Goal: Communication & Community: Answer question/provide support

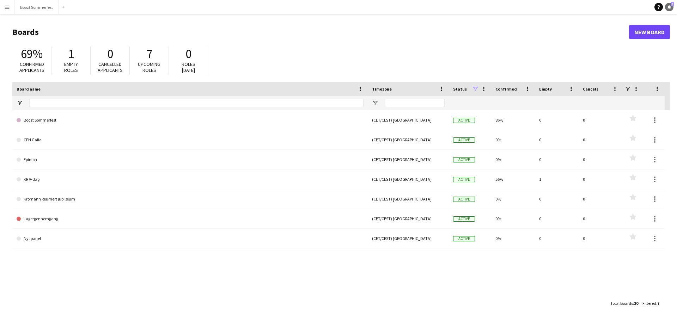
click at [671, 7] on link "Notifications 1" at bounding box center [669, 7] width 8 height 8
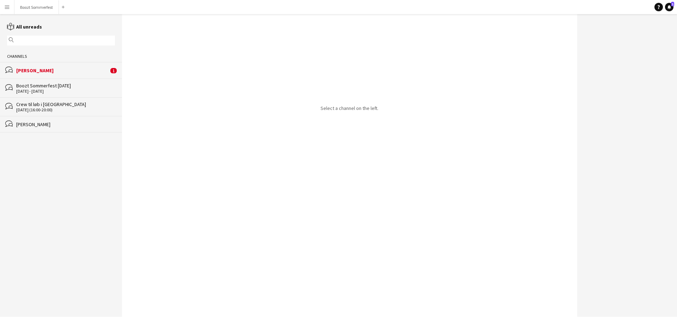
click at [45, 72] on div "[PERSON_NAME]" at bounding box center [62, 70] width 92 height 6
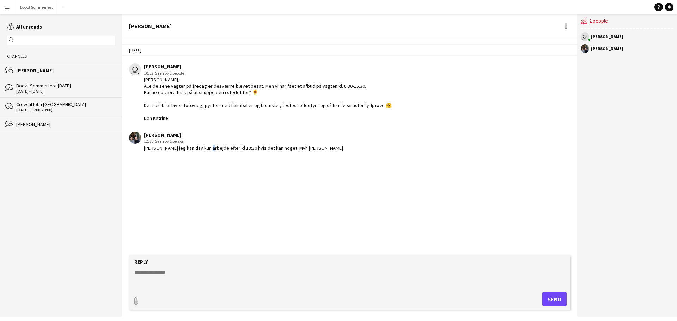
click at [204, 153] on app-chat-message "Emilie Raun 12:00 · Seen by 1 person Hej Kathrine jeg kan dsv kun arbejde efter…" at bounding box center [349, 141] width 455 height 26
click at [225, 148] on div "[PERSON_NAME] jeg kan dsv kun arbejde efter kl 13:30 hvis det kan noget. Mvh [P…" at bounding box center [243, 148] width 199 height 6
click at [254, 148] on div "Hej Kathrine jeg kan dsv kun arbejde efter kl 13:30 hvis det kan noget. Mvh Eni…" at bounding box center [243, 148] width 199 height 6
click at [269, 150] on div "Hej Kathrine jeg kan dsv kun arbejde efter kl 13:30 hvis det kan noget. Mvh Eni…" at bounding box center [243, 148] width 199 height 6
click at [280, 149] on div "Hej Kathrine jeg kan dsv kun arbejde efter kl 13:30 hvis det kan noget. Mvh Eni…" at bounding box center [243, 148] width 199 height 6
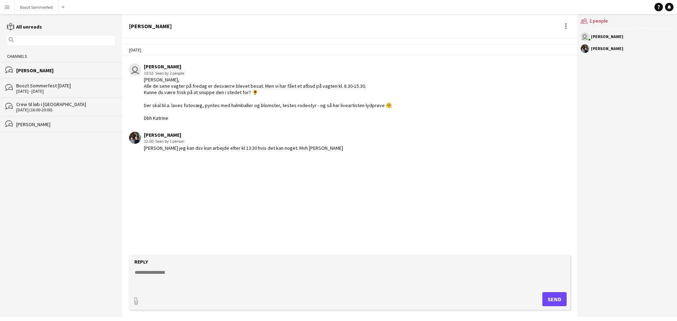
click at [154, 272] on textarea at bounding box center [351, 278] width 434 height 18
click at [154, 274] on textarea at bounding box center [351, 278] width 434 height 18
click at [320, 144] on div "Emilie Raun 12:00 · Seen by 1 person Hej Kathrine jeg kan dsv kun arbejde efter…" at bounding box center [311, 141] width 364 height 19
click at [29, 14] on app-channels-list "reading All unreads magnifier Channels bubbles Emilie Raun bubbles Boozt Sommer…" at bounding box center [61, 165] width 122 height 303
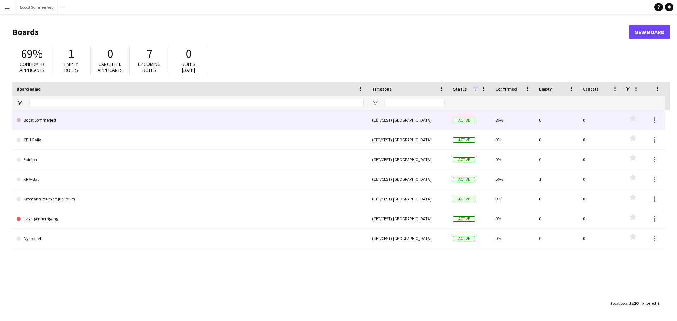
click at [115, 128] on link "Boozt Sommerfest" at bounding box center [190, 120] width 347 height 20
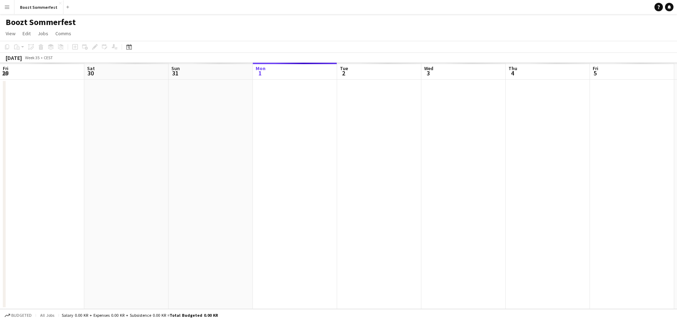
scroll to position [0, 169]
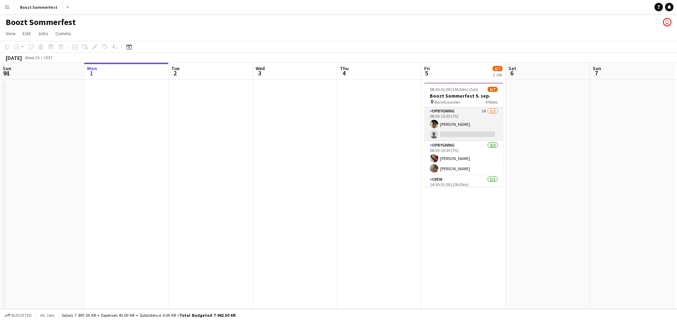
click at [481, 120] on app-card-role "Opbygning 1A 1/2 08:30-15:30 (7h) Ophelia Buccoliero single-neutral-actions" at bounding box center [463, 124] width 79 height 34
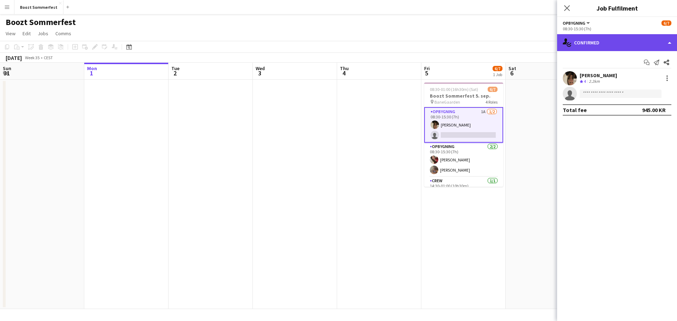
click at [669, 39] on div "single-neutral-actions-check-2 Confirmed" at bounding box center [617, 42] width 120 height 17
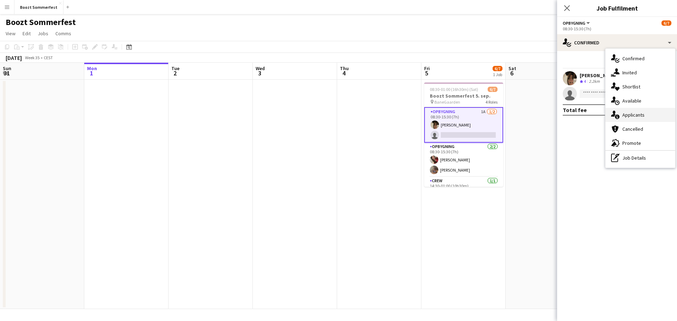
click at [635, 115] on div "single-neutral-actions-information Applicants" at bounding box center [640, 115] width 70 height 14
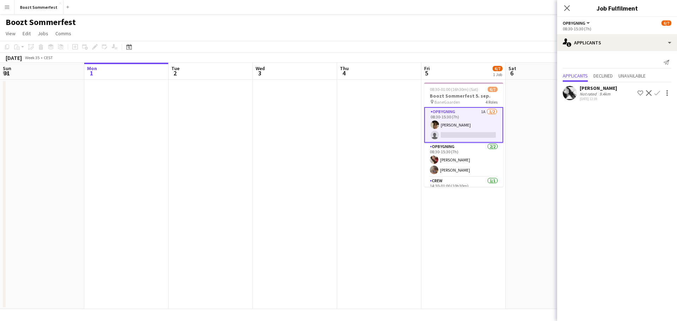
click at [632, 124] on mat-expansion-panel "users2 Applicants Send notification Applicants Declined Unavailable Akua Ofei N…" at bounding box center [617, 186] width 120 height 270
click at [564, 9] on icon "Close pop-in" at bounding box center [566, 8] width 7 height 7
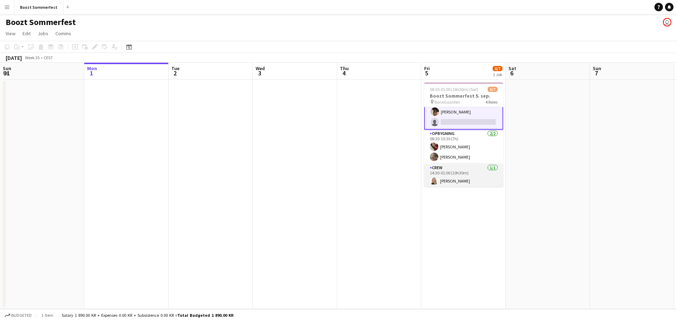
scroll to position [48, 0]
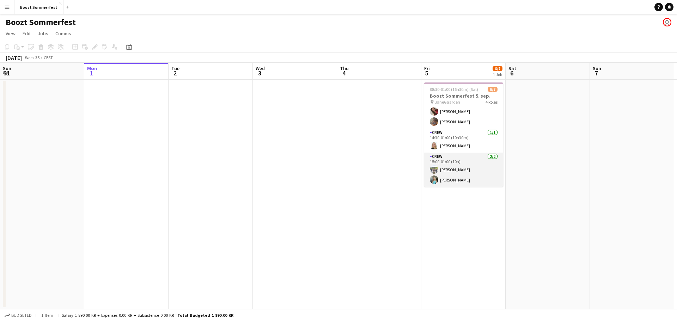
click at [484, 180] on app-card-role "Crew 2/2 15:00-01:00 (10h) Lykke Lydeking Larsen Sophie Porsdal" at bounding box center [463, 170] width 79 height 34
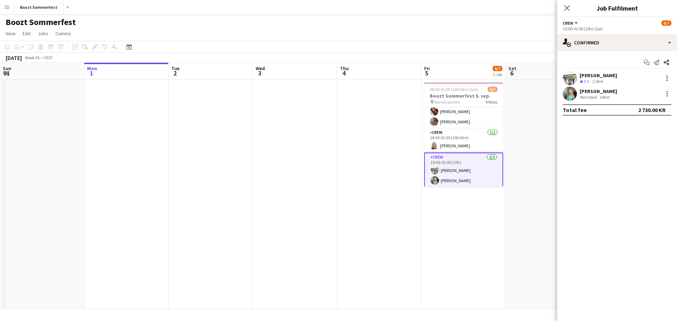
click at [570, 91] on app-user-avatar at bounding box center [570, 94] width 14 height 14
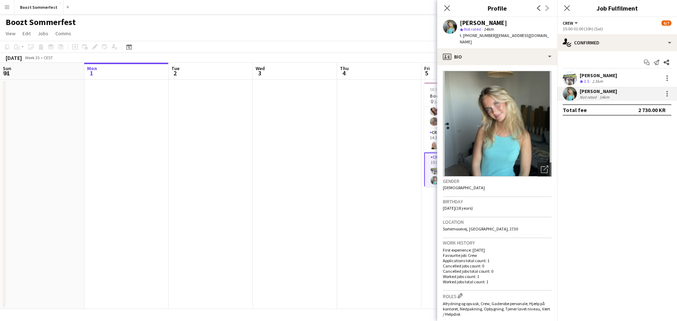
click at [596, 180] on mat-expansion-panel "check Confirmed Start chat Send notification Share Lykke Lydeking Larsen Crew r…" at bounding box center [617, 186] width 120 height 270
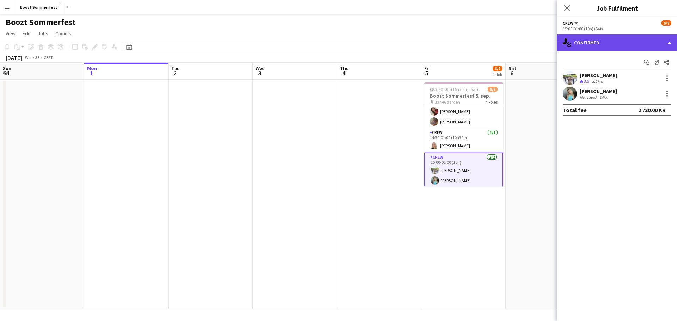
click at [669, 42] on div "single-neutral-actions-check-2 Confirmed" at bounding box center [617, 42] width 120 height 17
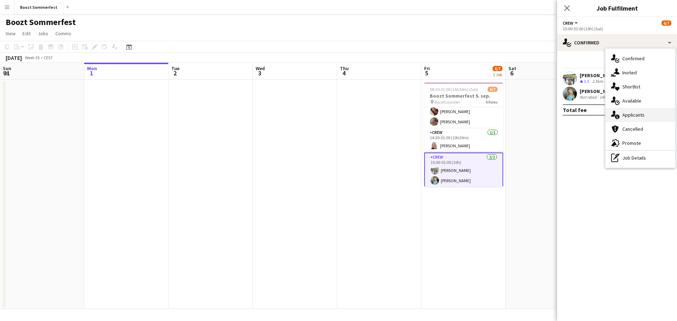
click at [646, 118] on div "single-neutral-actions-information Applicants" at bounding box center [640, 115] width 70 height 14
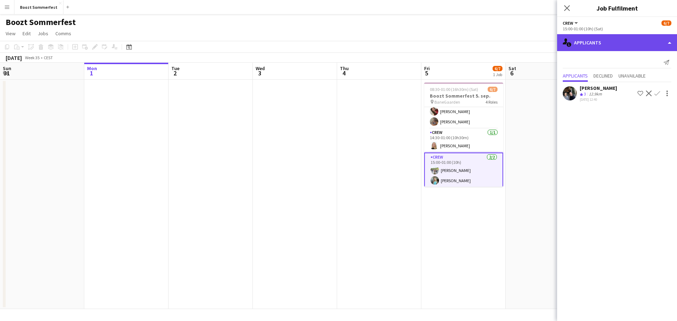
click at [659, 41] on div "single-neutral-actions-information Applicants" at bounding box center [617, 42] width 120 height 17
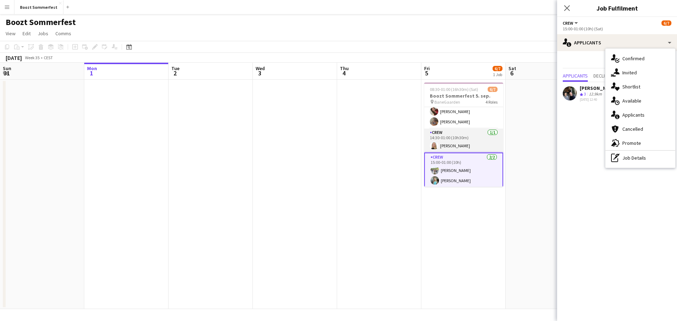
click at [469, 138] on app-card-role "Crew 1/1 14:30-01:00 (10h30m) Nikoline Graae" at bounding box center [463, 141] width 79 height 24
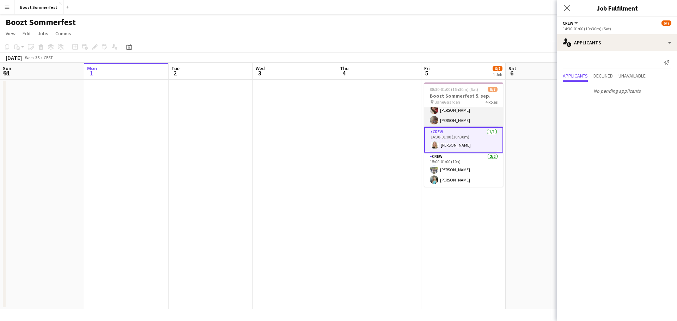
scroll to position [0, 0]
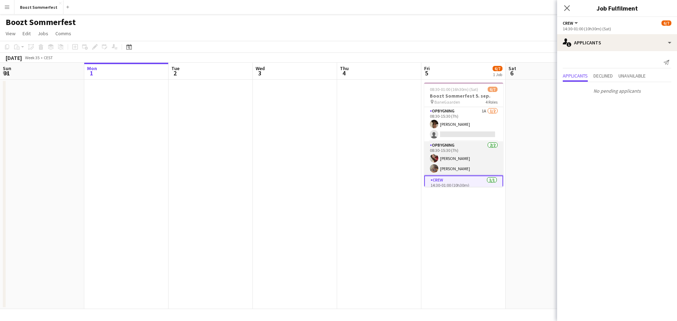
click at [466, 156] on app-card-role "Opbygning 2/2 08:30-15:30 (7h) Clara Busch Stephanie Osae" at bounding box center [463, 158] width 79 height 34
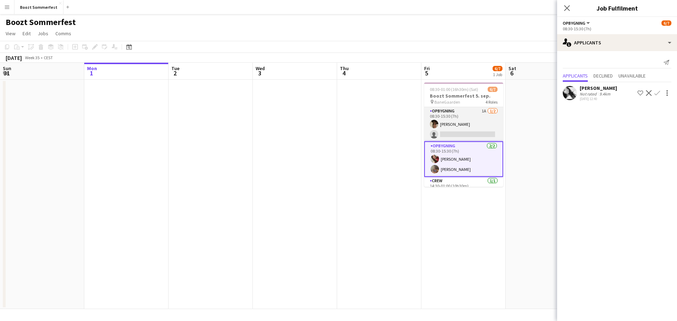
click at [471, 120] on app-card-role "Opbygning 1A 1/2 08:30-15:30 (7h) Ophelia Buccoliero single-neutral-actions" at bounding box center [463, 124] width 79 height 34
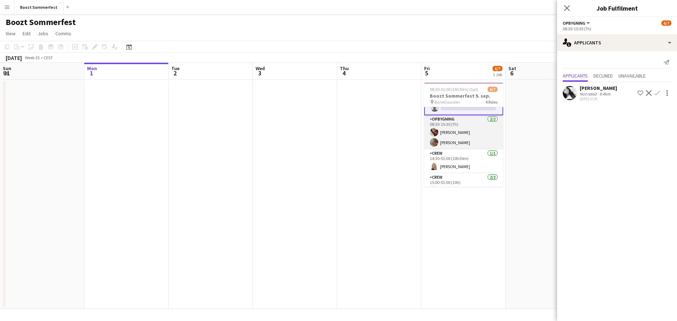
scroll to position [48, 0]
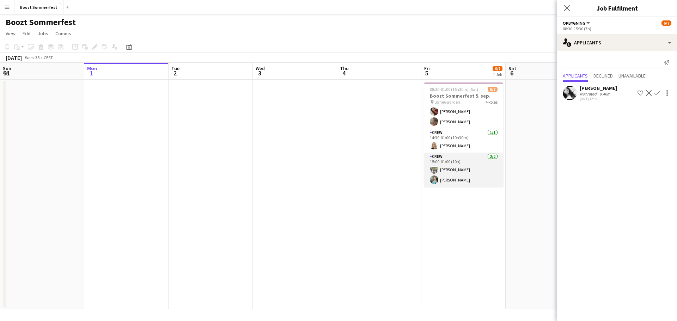
click at [470, 178] on app-card-role "Crew 2/2 15:00-01:00 (10h) Lykke Lydeking Larsen Sophie Porsdal" at bounding box center [463, 170] width 79 height 34
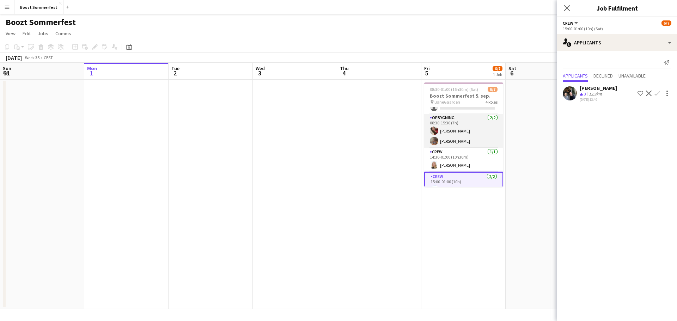
scroll to position [0, 0]
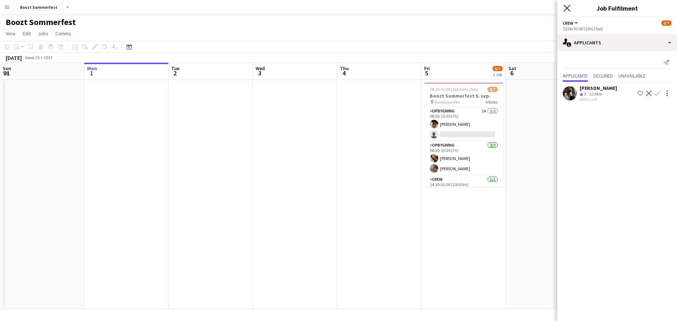
click at [569, 8] on icon "Close pop-in" at bounding box center [566, 8] width 7 height 7
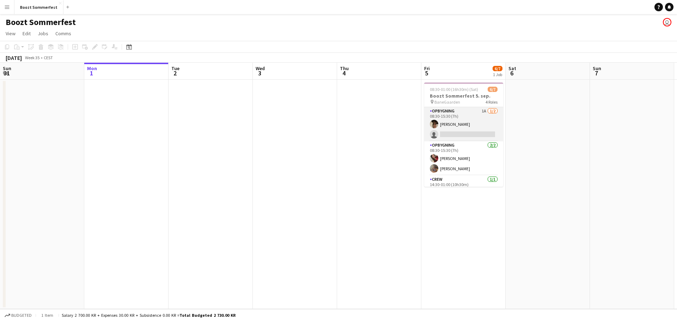
click at [481, 123] on app-card-role "Opbygning 1A 1/2 08:30-15:30 (7h) Ophelia Buccoliero single-neutral-actions" at bounding box center [463, 124] width 79 height 34
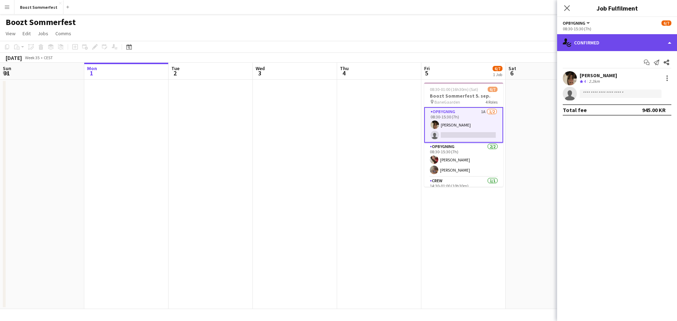
click at [673, 44] on div "single-neutral-actions-check-2 Confirmed" at bounding box center [617, 42] width 120 height 17
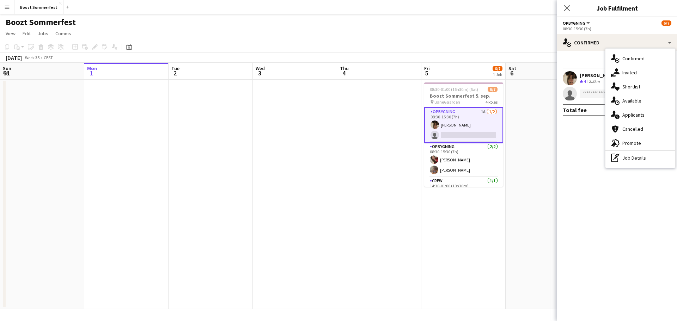
click at [462, 116] on app-card-role "Opbygning 1A 1/2 08:30-15:30 (7h) Ophelia Buccoliero single-neutral-actions" at bounding box center [463, 125] width 79 height 36
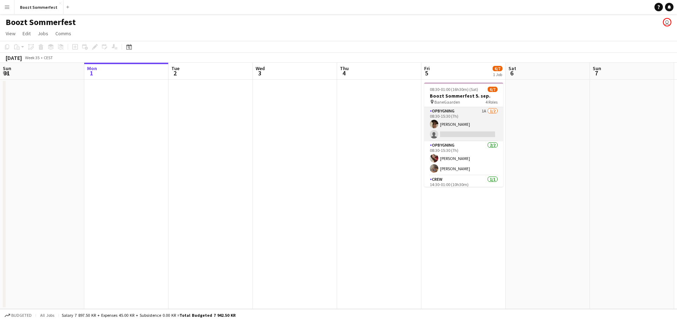
click at [462, 116] on app-card-role "Opbygning 1A 1/2 08:30-15:30 (7h) Ophelia Buccoliero single-neutral-actions" at bounding box center [463, 124] width 79 height 34
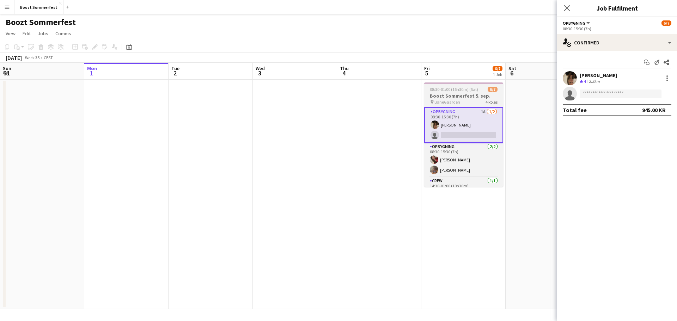
click at [465, 95] on h3 "Boozt Sommerfest 5. sep." at bounding box center [463, 96] width 79 height 6
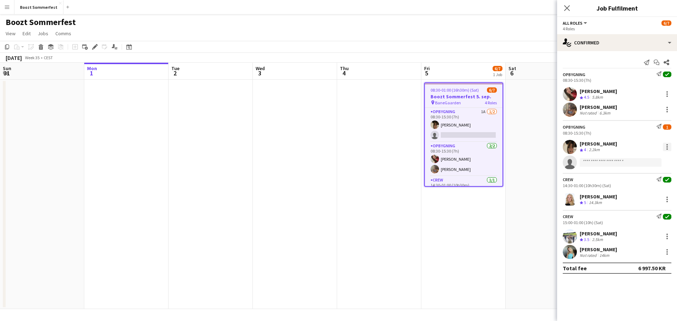
click at [669, 150] on div at bounding box center [667, 147] width 8 height 8
click at [94, 42] on div at bounding box center [338, 160] width 677 height 321
click at [94, 48] on icon at bounding box center [95, 47] width 4 height 4
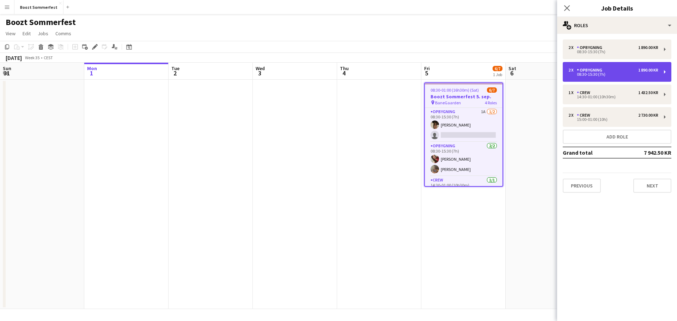
click at [620, 66] on div "2 x Opbygning 1 890.00 KR 08:30-15:30 (7h)" at bounding box center [617, 72] width 109 height 20
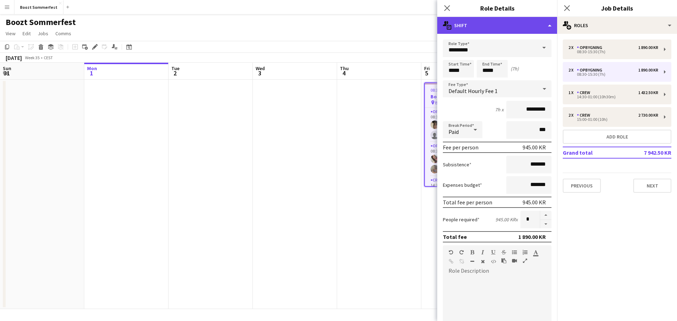
click at [550, 27] on div "multiple-actions-text Shift" at bounding box center [497, 25] width 120 height 17
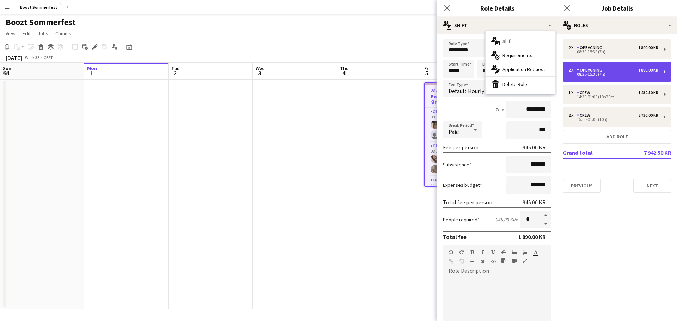
click at [649, 69] on div "1 890.00 KR" at bounding box center [648, 70] width 20 height 5
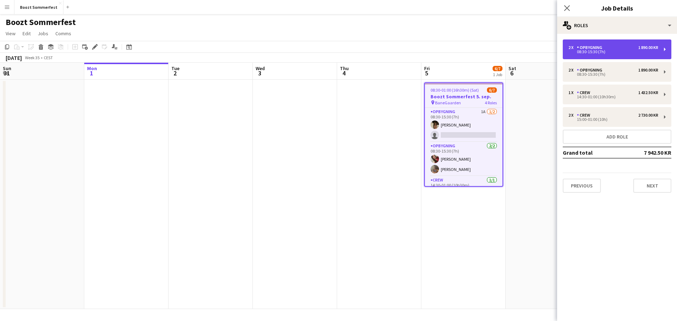
click at [647, 47] on div "1 890.00 KR" at bounding box center [648, 47] width 20 height 5
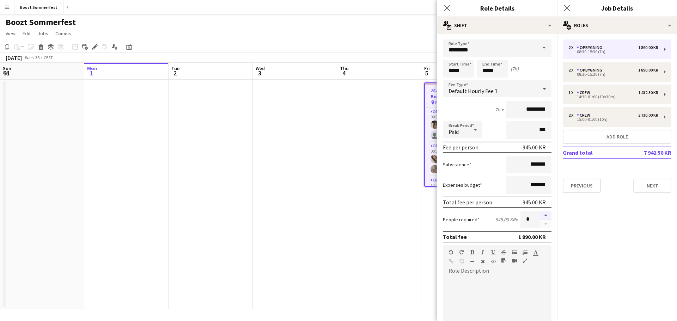
click at [540, 214] on button "button" at bounding box center [545, 215] width 11 height 9
click at [541, 222] on button "button" at bounding box center [545, 224] width 11 height 9
click at [541, 222] on div at bounding box center [546, 220] width 12 height 18
click at [540, 225] on div at bounding box center [546, 220] width 12 height 18
click at [527, 221] on input "*" at bounding box center [529, 220] width 19 height 18
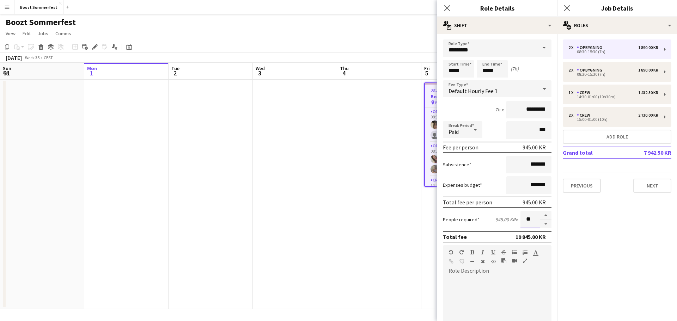
type input "*"
click at [569, 6] on icon at bounding box center [566, 8] width 7 height 7
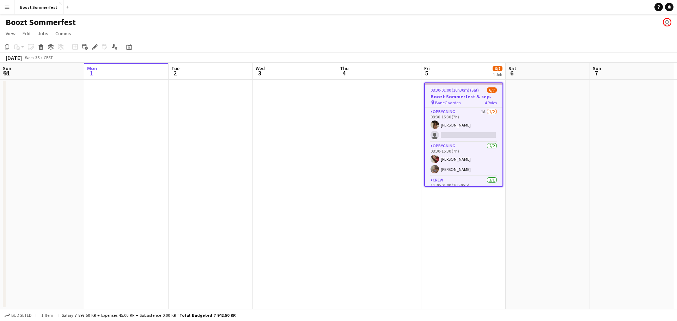
click at [422, 253] on app-date-cell "08:30-01:00 (16h30m) (Sat) 6/7 Boozt Sommerfest 5. sep. pin BaneGaarden 4 Roles…" at bounding box center [463, 195] width 84 height 230
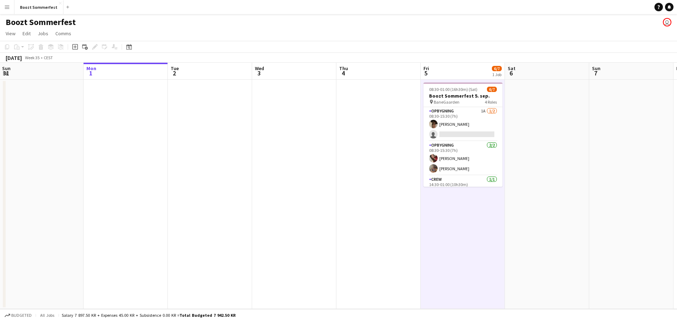
click at [622, 219] on app-date-cell at bounding box center [631, 195] width 84 height 230
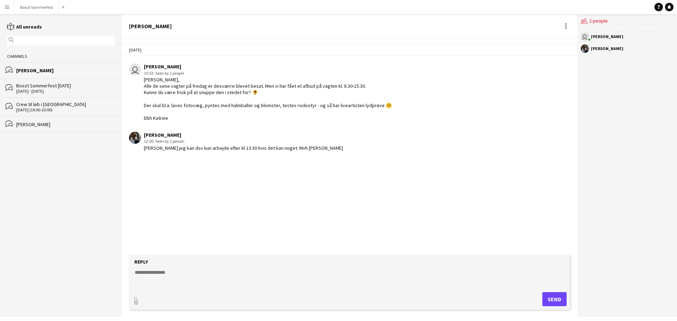
click at [228, 205] on div "Today user Katrine Othendal Nielsen 10:53 · Seen by 2 people Hej Emilie, Alle d…" at bounding box center [349, 146] width 455 height 217
click at [268, 192] on div "Today user Katrine Othendal Nielsen 10:53 · Seen by 2 people Hej Emilie, Alle d…" at bounding box center [349, 146] width 455 height 217
click at [315, 148] on div "Emilie Raun 12:00 · Seen by 1 person Hej Kathrine jeg kan dsv kun arbejde efter…" at bounding box center [311, 141] width 364 height 19
click at [312, 149] on div "Emilie Raun 12:00 · Seen by 1 person Hej Kathrine jeg kan dsv kun arbejde efter…" at bounding box center [311, 141] width 364 height 19
click at [195, 143] on div "12:00 · Seen by 1 person" at bounding box center [243, 141] width 199 height 6
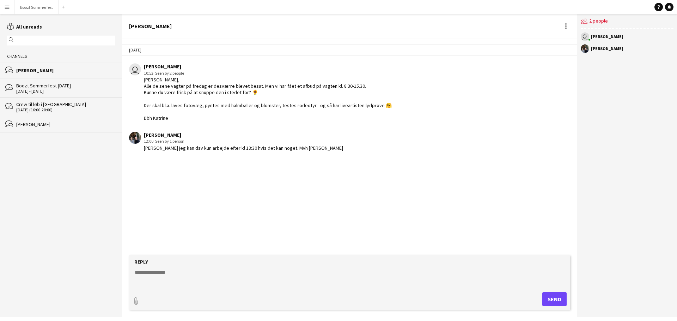
click at [347, 134] on div "Emilie Raun 12:00 · Seen by 1 person Hej Kathrine jeg kan dsv kun arbejde efter…" at bounding box center [311, 141] width 364 height 19
click at [176, 273] on textarea at bounding box center [351, 278] width 434 height 18
click at [160, 275] on textarea at bounding box center [351, 278] width 434 height 18
click at [173, 277] on textarea at bounding box center [351, 278] width 434 height 18
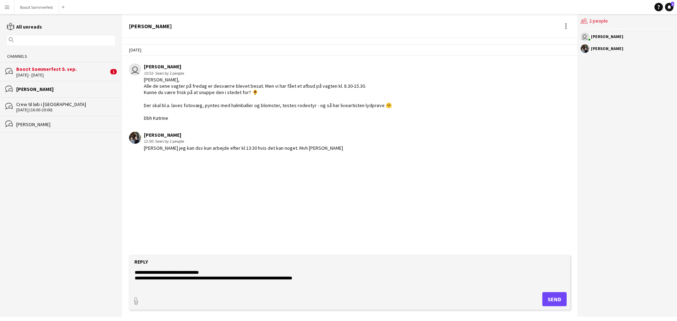
click at [312, 279] on textarea "**********" at bounding box center [351, 278] width 434 height 18
drag, startPoint x: 291, startPoint y: 277, endPoint x: 134, endPoint y: 280, distance: 157.6
click at [134, 280] on textarea "**********" at bounding box center [351, 278] width 434 height 18
type textarea "**********"
click at [557, 301] on button "Send" at bounding box center [554, 299] width 24 height 14
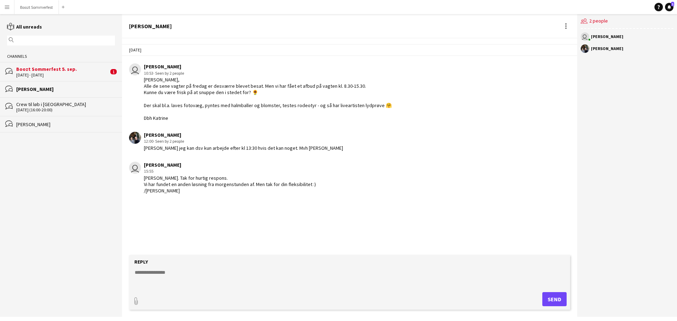
click at [35, 69] on div "Boozt Sommerfest 5. sep." at bounding box center [62, 69] width 92 height 6
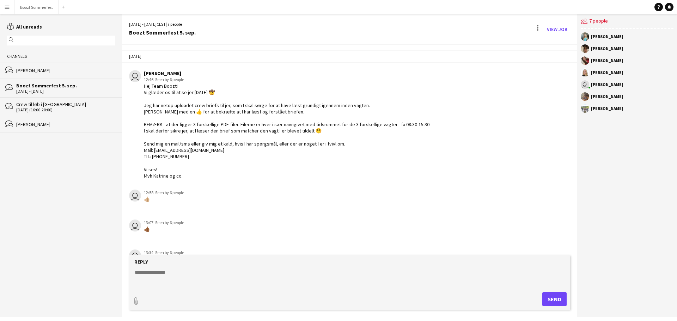
scroll to position [181, 0]
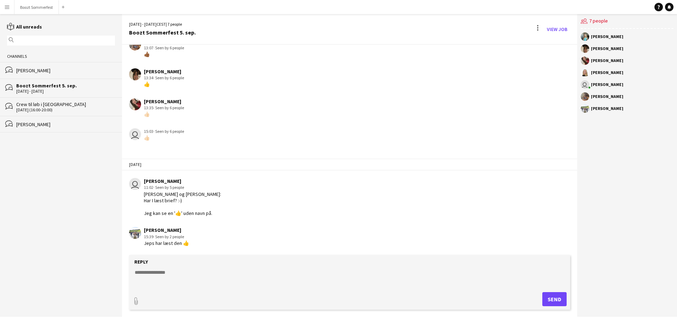
click at [163, 246] on div "Jeps har læst den 👍" at bounding box center [166, 243] width 45 height 6
click at [177, 275] on textarea at bounding box center [351, 278] width 434 height 18
click at [173, 244] on div "Jeps har læst den 👍" at bounding box center [166, 243] width 45 height 6
click at [177, 234] on span "· Seen by 2 people" at bounding box center [168, 236] width 31 height 5
click at [179, 271] on textarea at bounding box center [351, 278] width 434 height 18
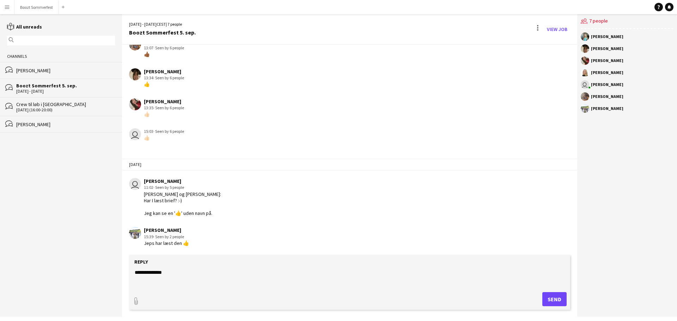
type textarea "**********"
click at [552, 297] on button "Send" at bounding box center [554, 299] width 24 height 14
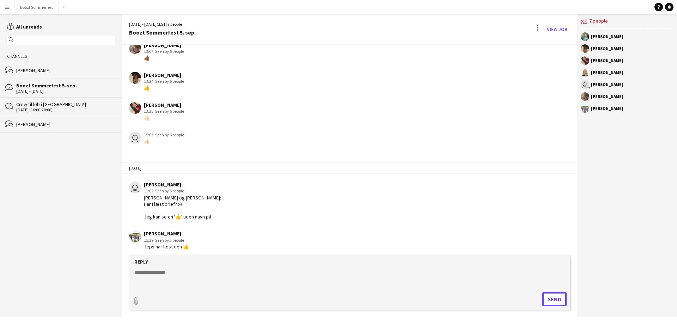
scroll to position [211, 0]
